Goal: Task Accomplishment & Management: Manage account settings

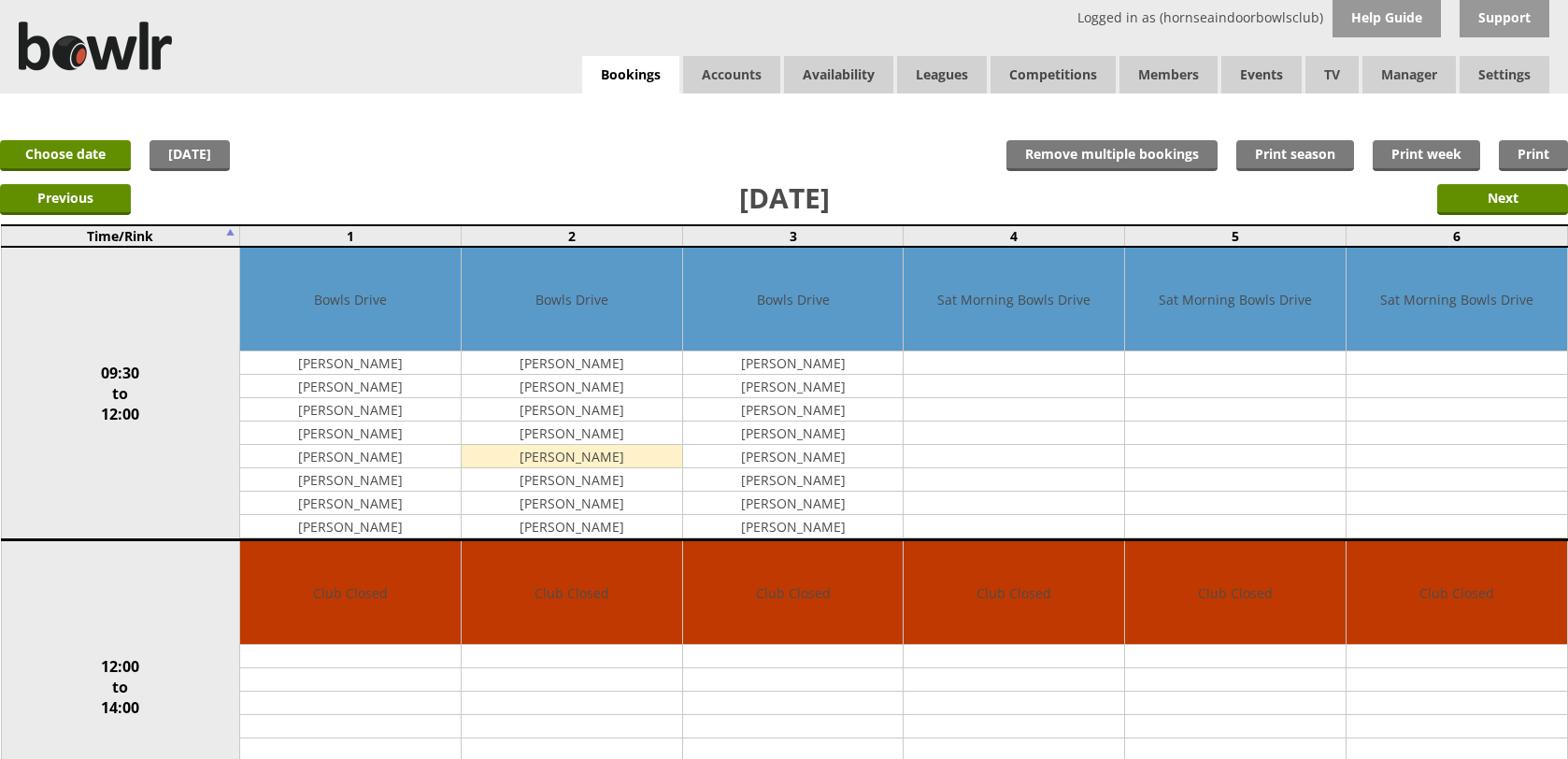
click at [667, 79] on link "Bookings" at bounding box center [631, 75] width 97 height 38
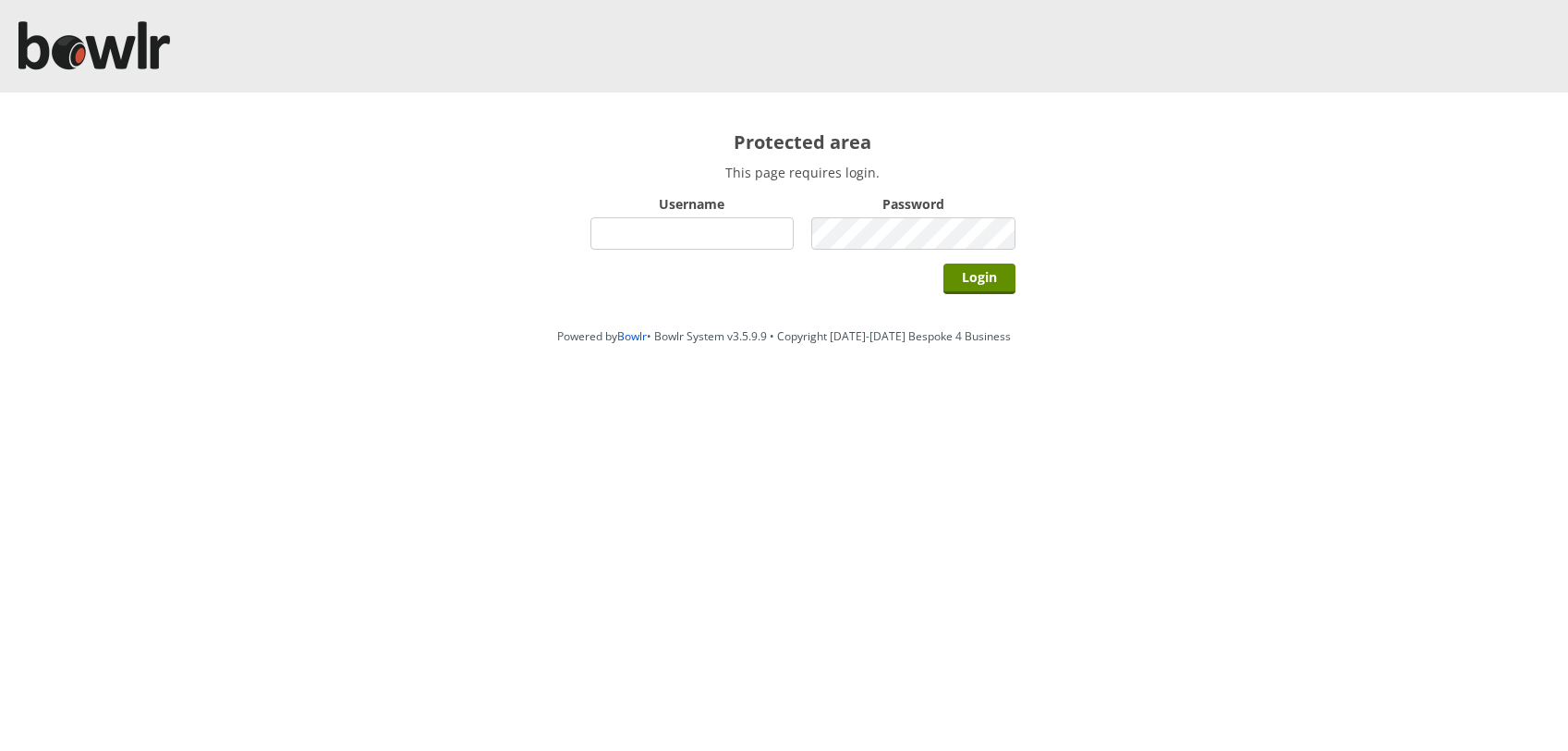
drag, startPoint x: 0, startPoint y: 0, endPoint x: 741, endPoint y: 246, distance: 780.8
click at [741, 246] on input "Username" at bounding box center [692, 233] width 204 height 32
type input "hornseaindoorbowlsclub"
click at [944, 264] on input "Login" at bounding box center [980, 278] width 72 height 31
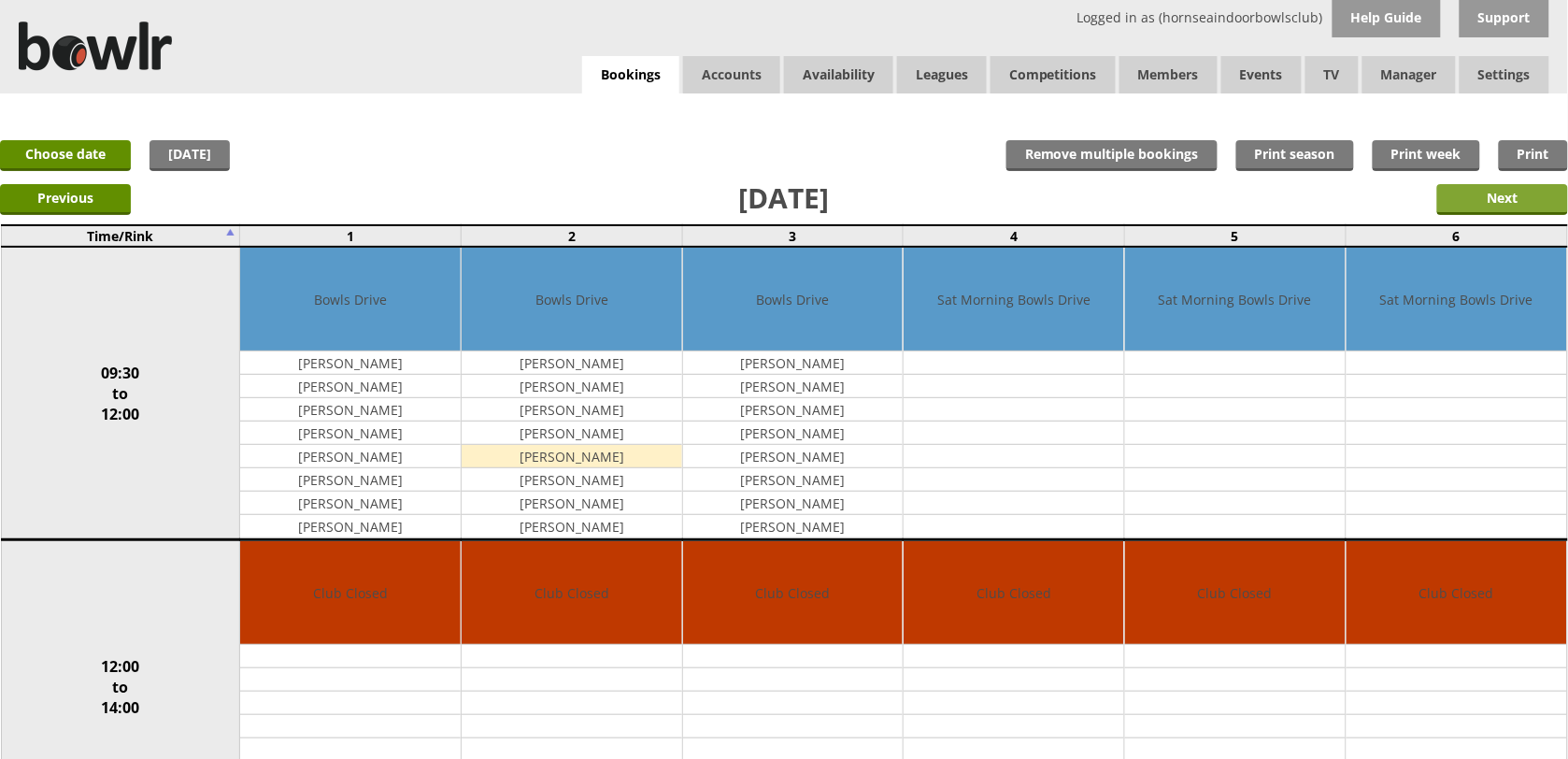
click at [1444, 196] on input "Next" at bounding box center [1503, 199] width 131 height 31
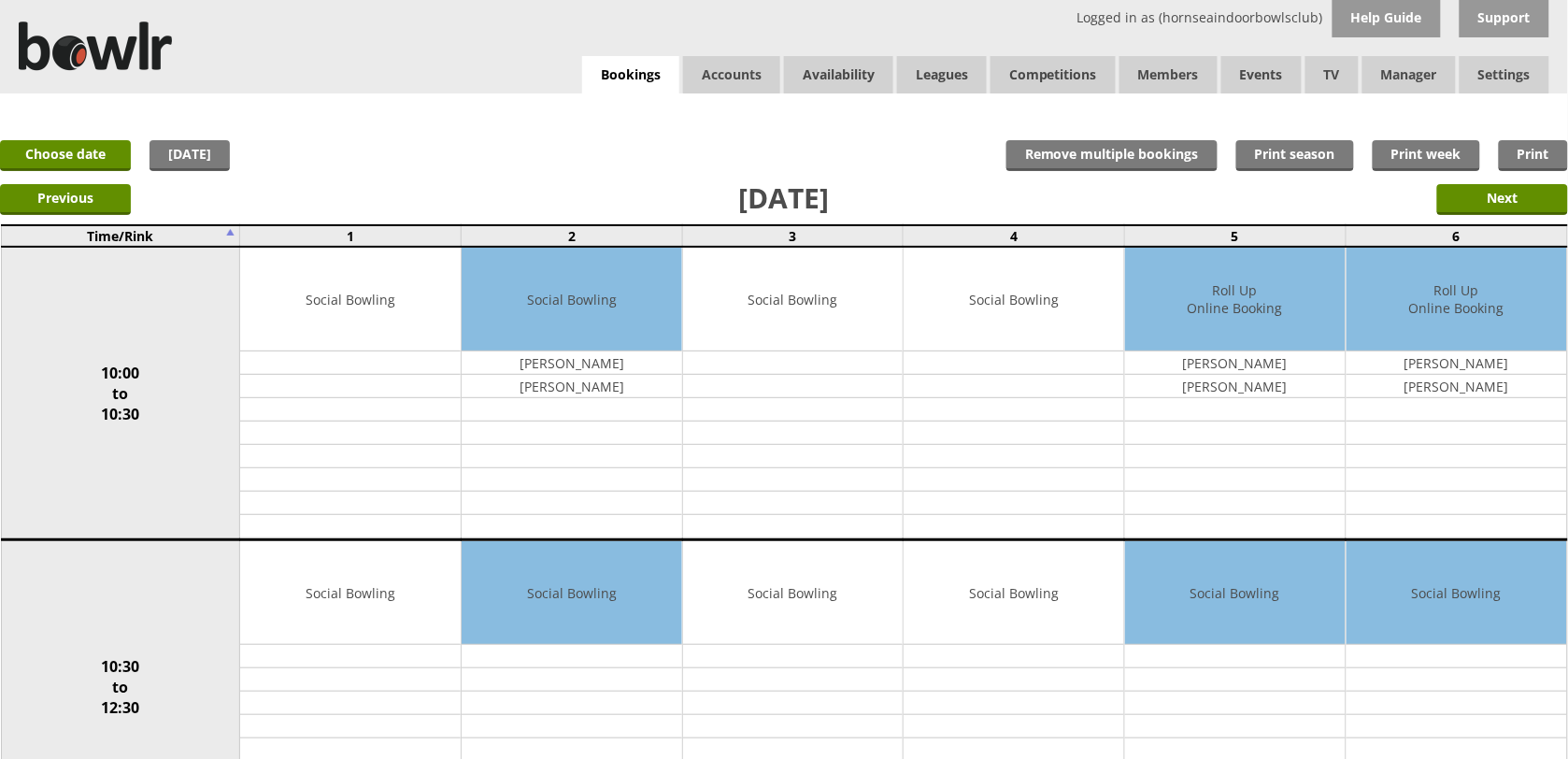
scroll to position [234, 0]
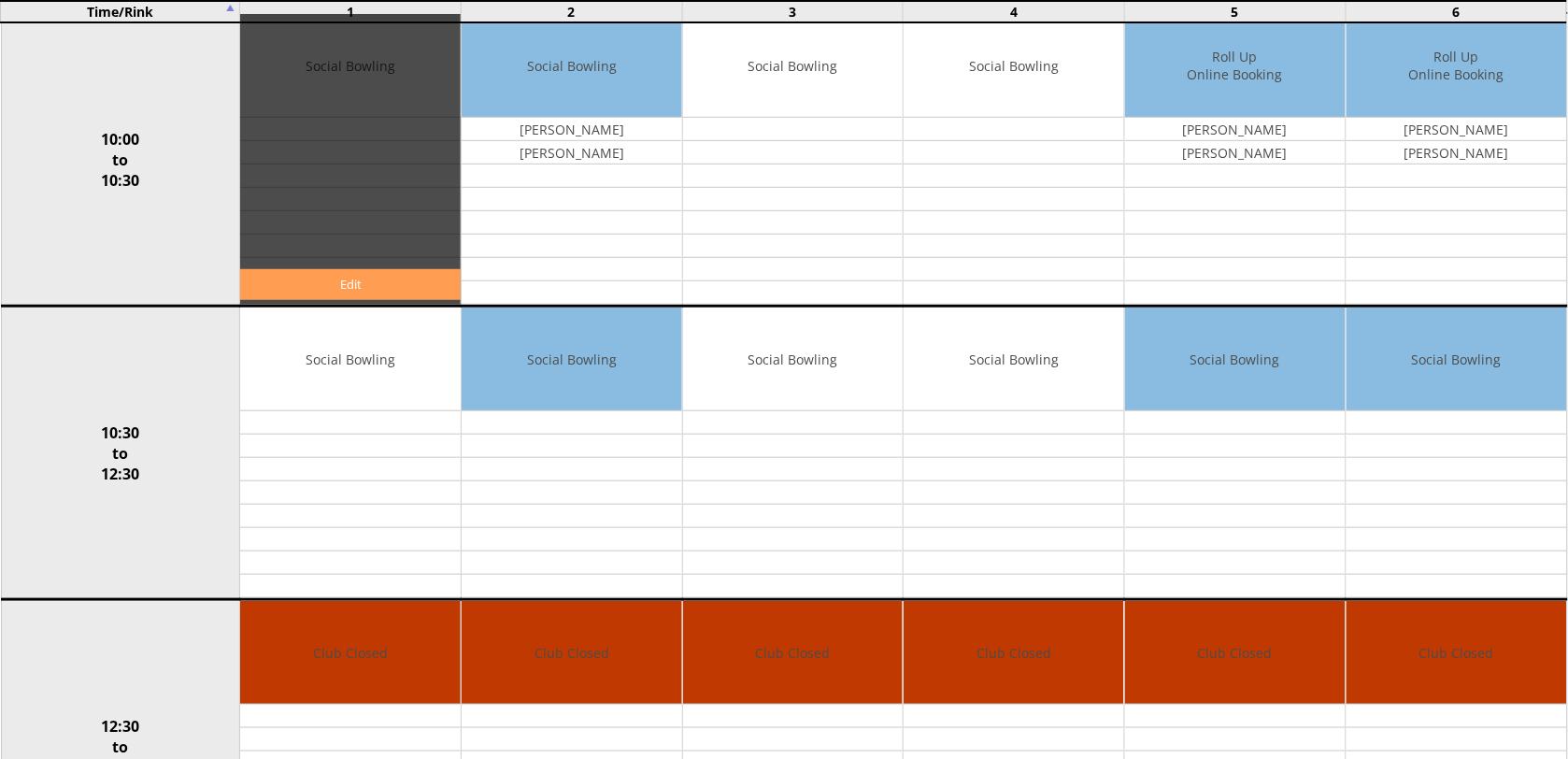
click at [412, 276] on link "Edit" at bounding box center [351, 284] width 221 height 31
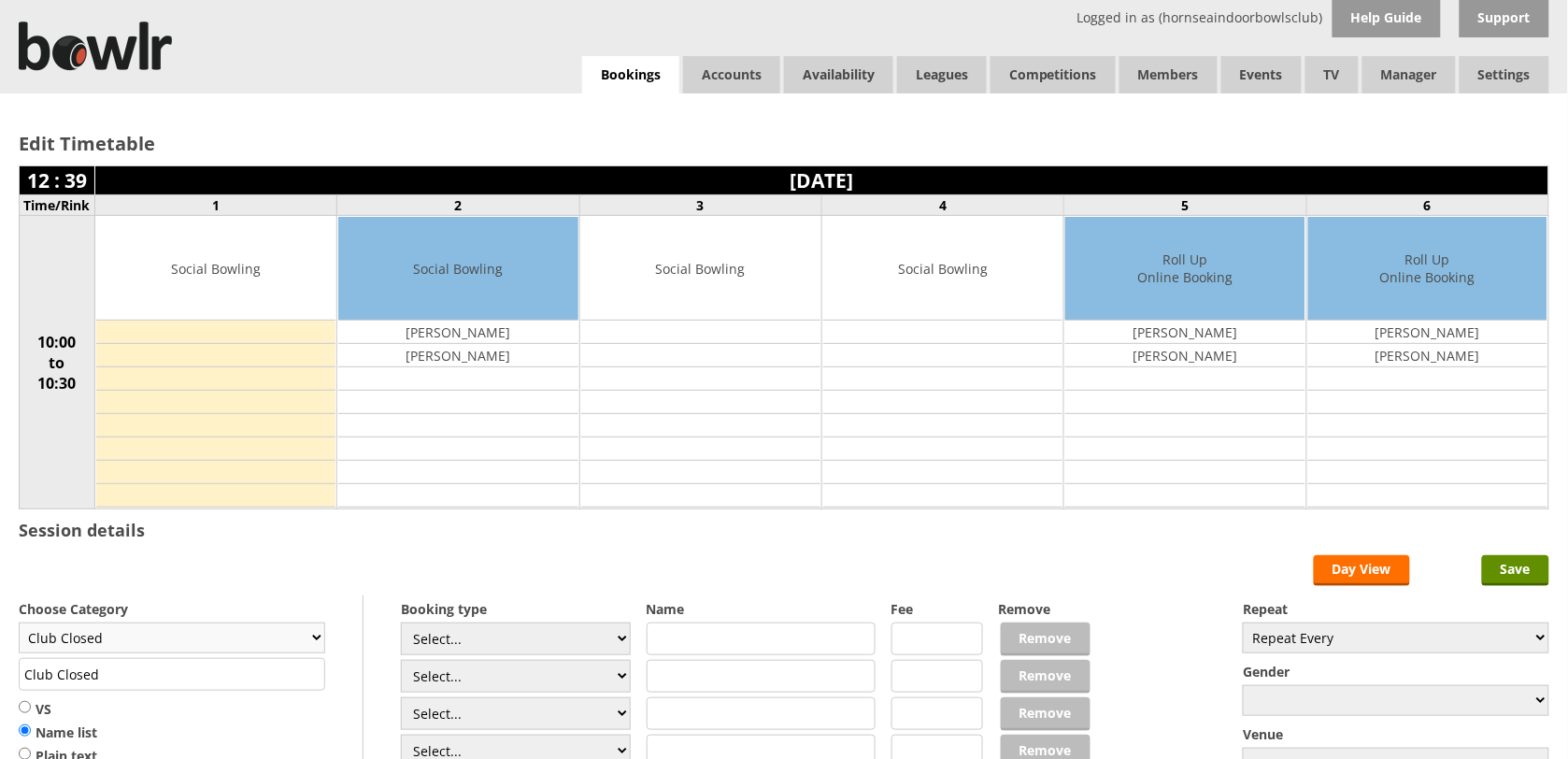
click at [315, 636] on select "Club Closed Singles League Triples League Pairs League Friendly Social Bowling …" at bounding box center [172, 637] width 307 height 31
select select "119"
click at [19, 625] on select "Club Closed Singles League Triples League Pairs League Friendly Social Bowling …" at bounding box center [172, 637] width 307 height 31
type input "Social Bowling"
click at [1496, 567] on input "Save" at bounding box center [1516, 570] width 67 height 31
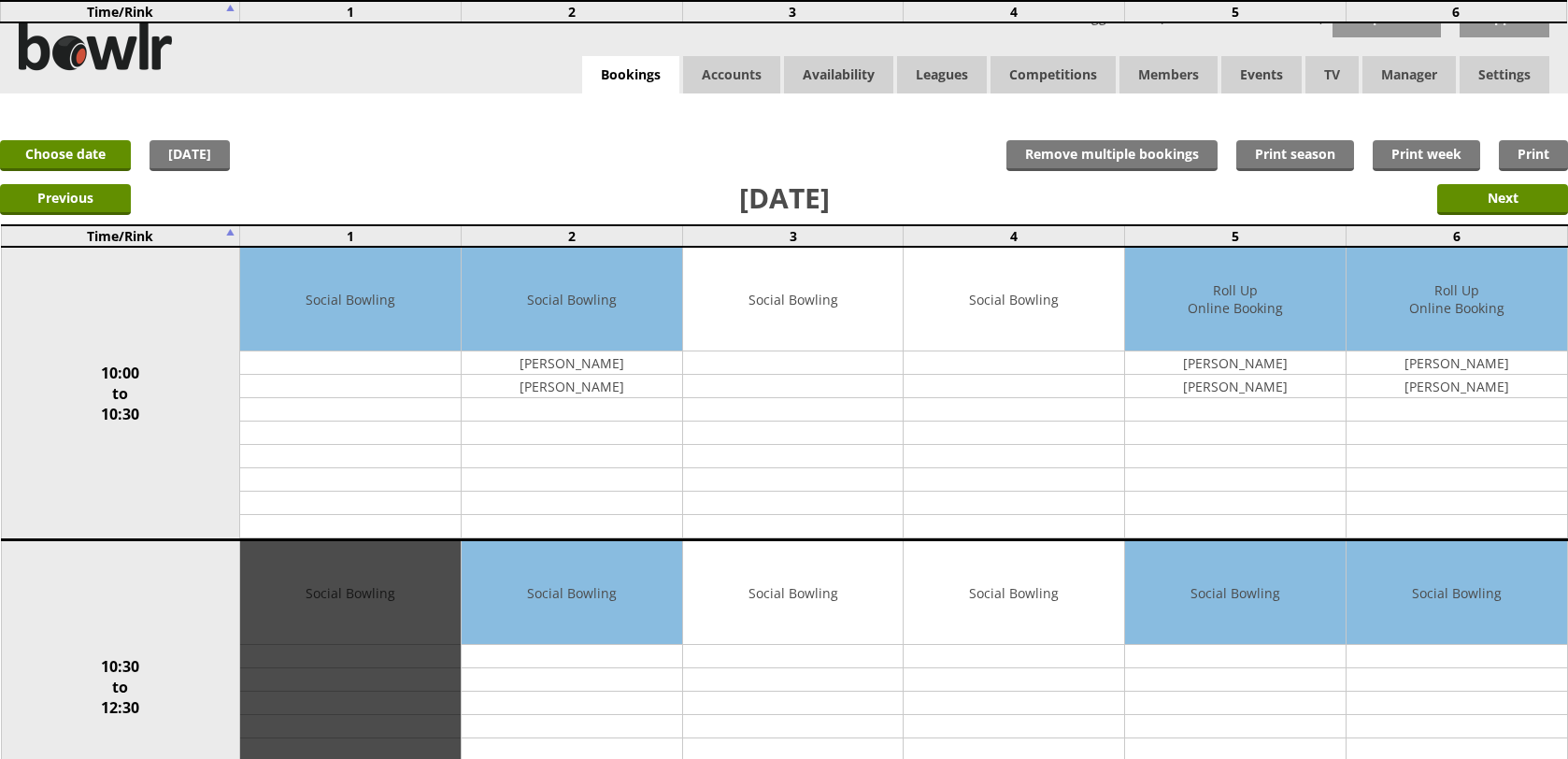
scroll to position [351, 0]
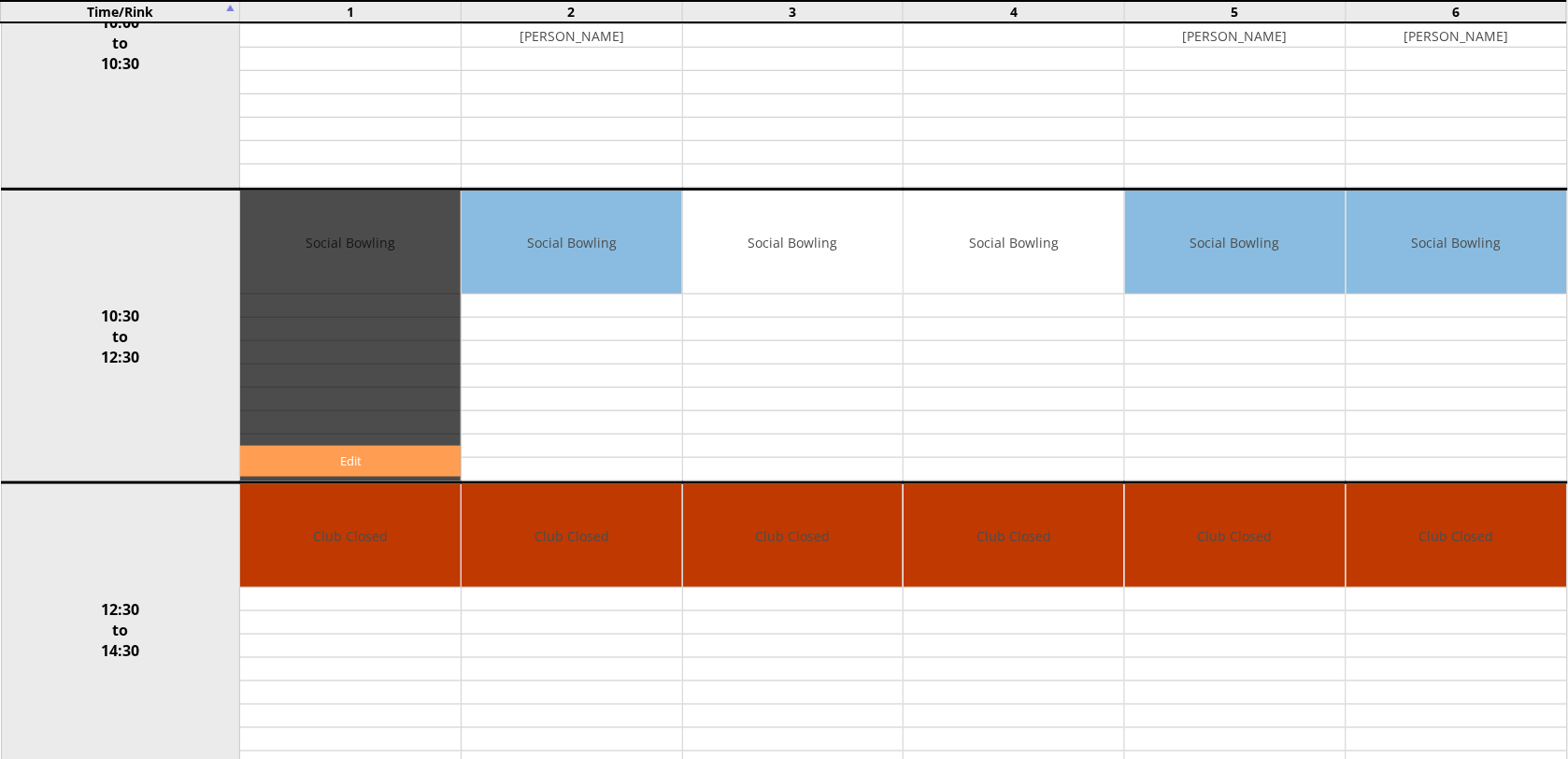
click at [432, 469] on link "Edit" at bounding box center [351, 461] width 221 height 31
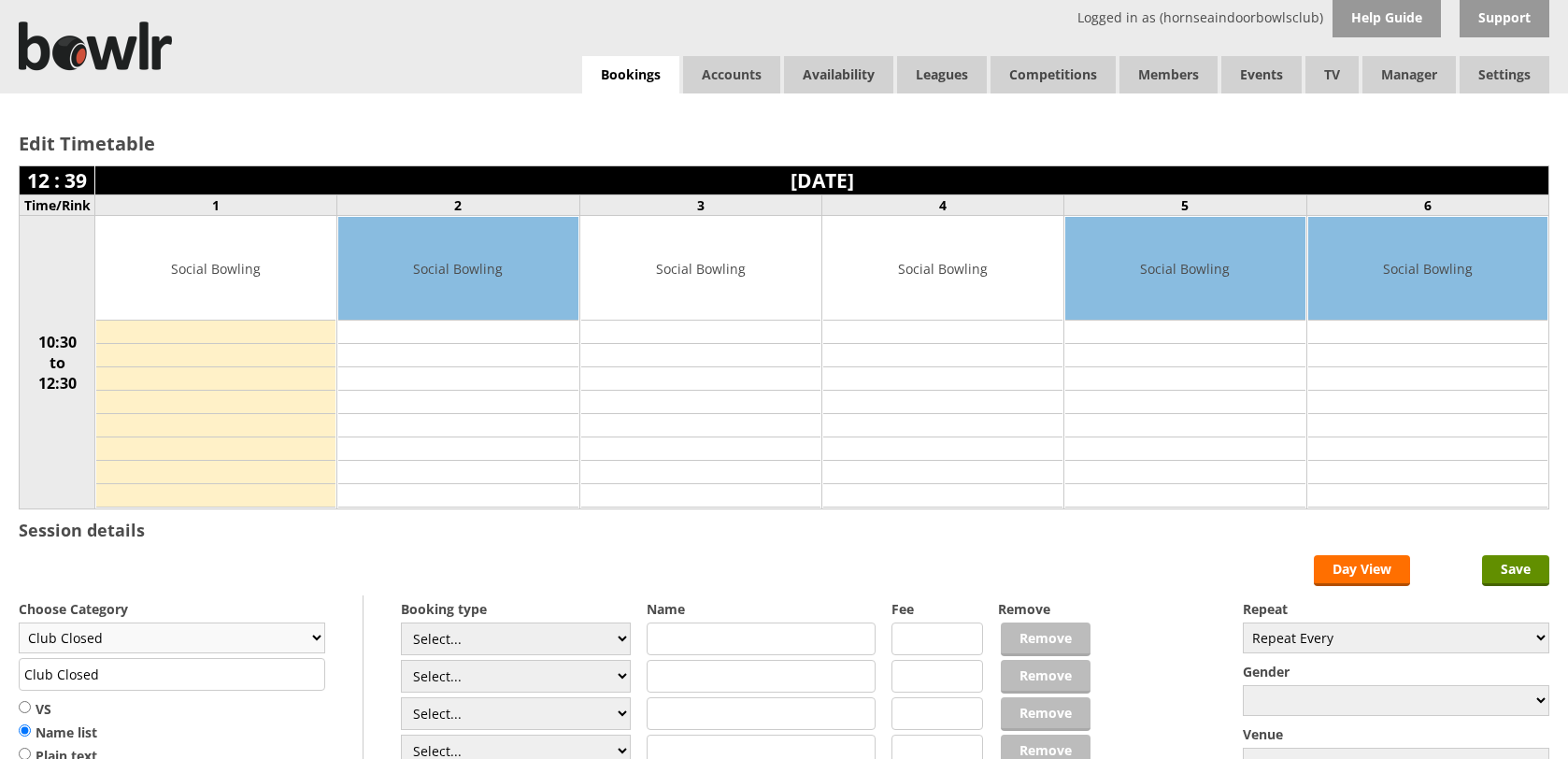
click at [249, 627] on select "Club Closed Singles League Triples League Pairs League Friendly Social Bowling …" at bounding box center [172, 637] width 307 height 31
click at [253, 631] on select "Club Closed Singles League Triples League Pairs League Friendly Social Bowling …" at bounding box center [172, 637] width 307 height 31
select select "119"
click at [19, 625] on select "Club Closed Singles League Triples League Pairs League Friendly Social Bowling …" at bounding box center [172, 637] width 307 height 31
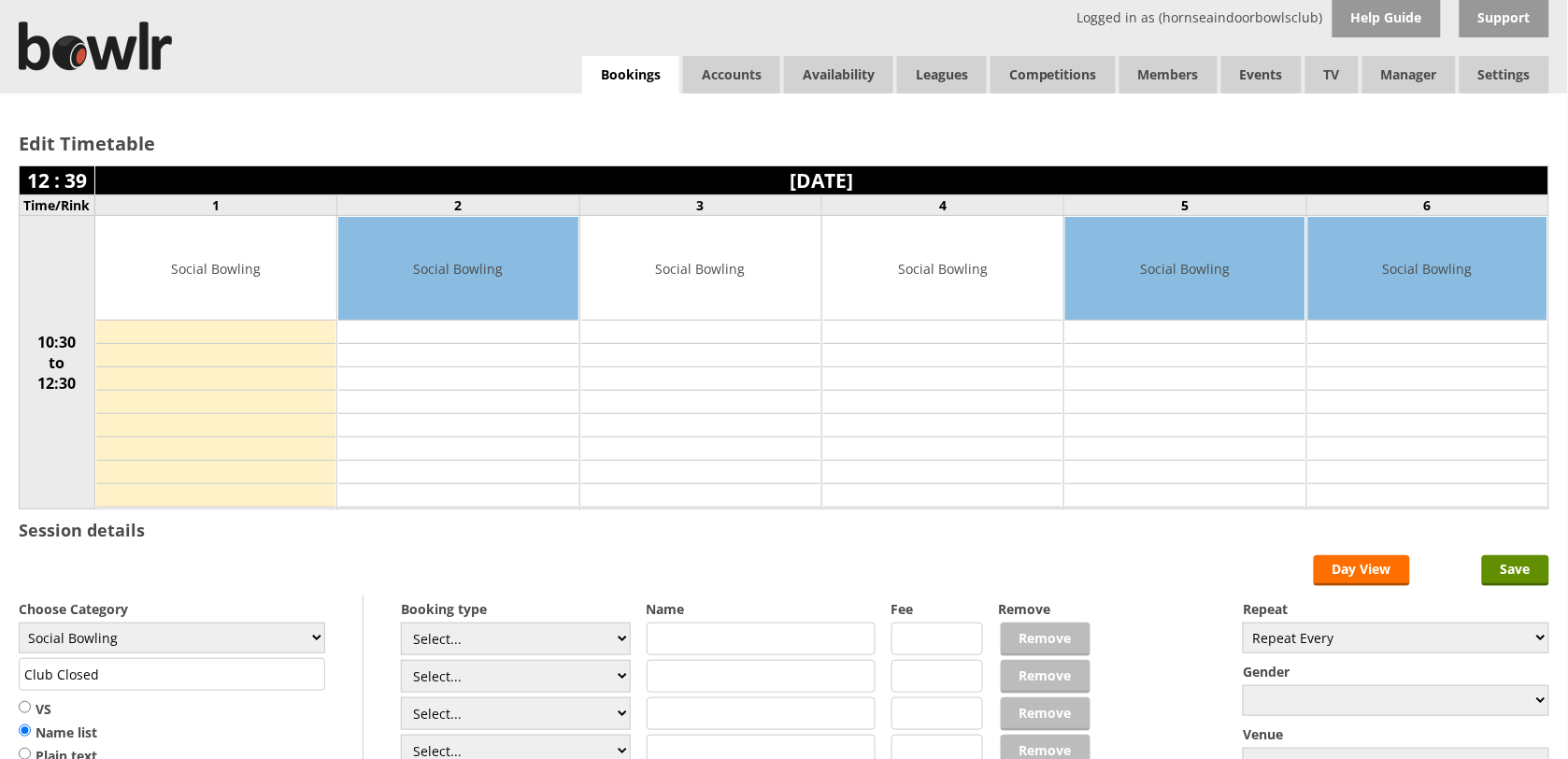
type input "Social Bowling"
click at [1509, 577] on input "Save" at bounding box center [1516, 570] width 67 height 31
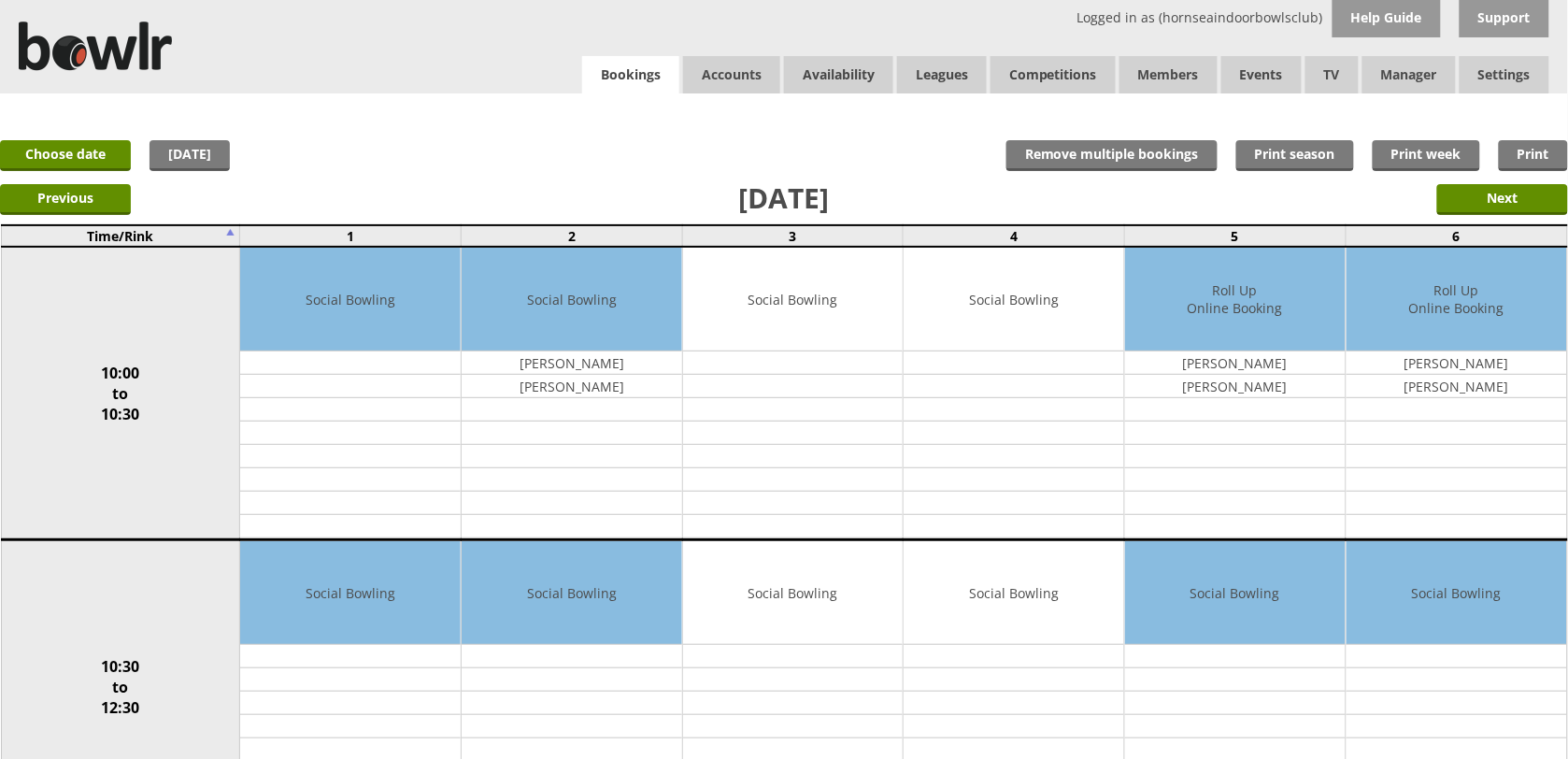
click at [604, 90] on link "Bookings" at bounding box center [631, 75] width 97 height 38
